Goal: Task Accomplishment & Management: Manage account settings

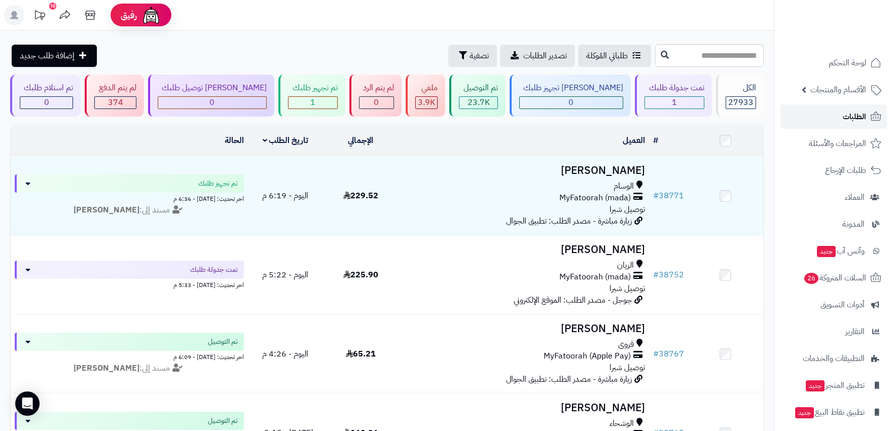
click at [845, 114] on span "الطلبات" at bounding box center [854, 117] width 23 height 14
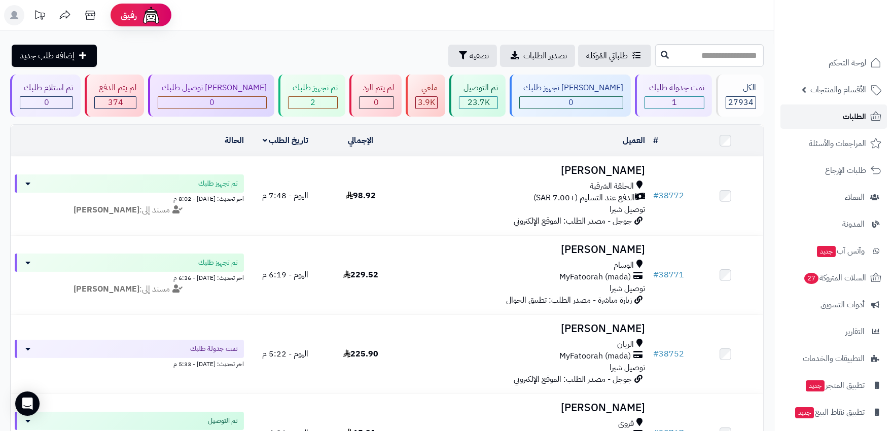
click at [845, 117] on span "الطلبات" at bounding box center [854, 117] width 23 height 14
